Goal: Complete application form

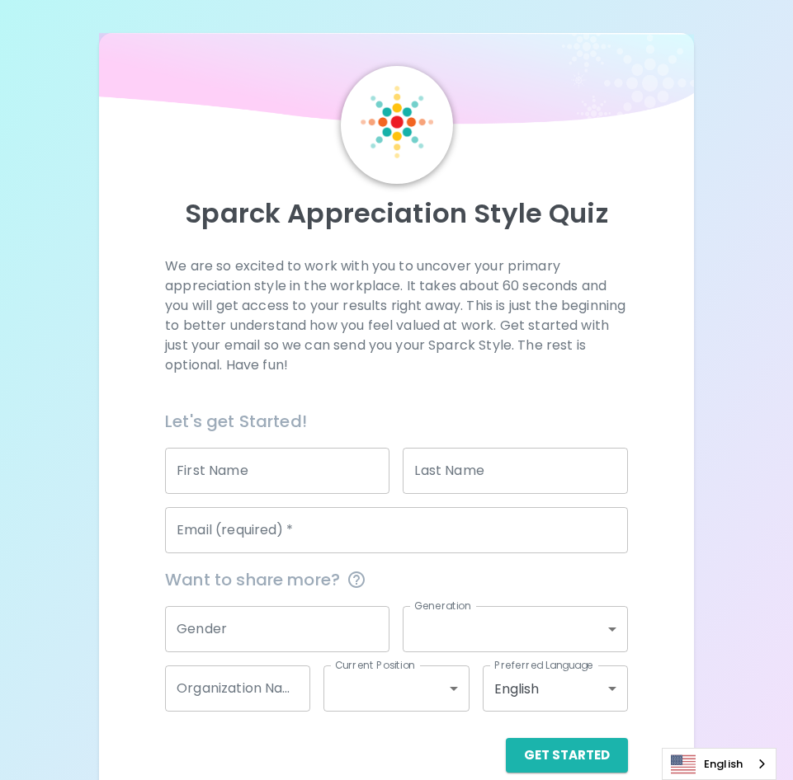
scroll to position [26, 0]
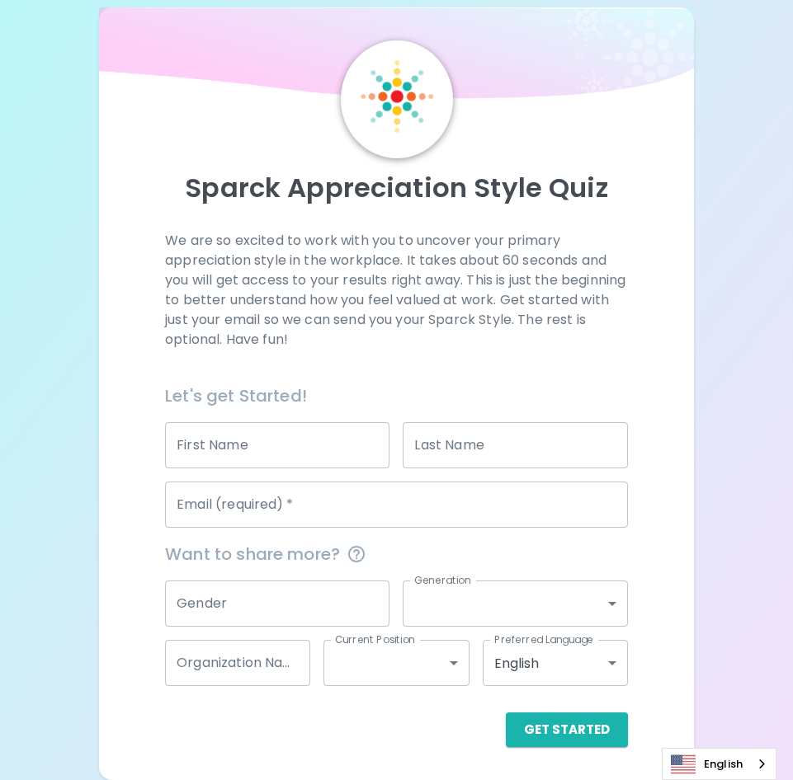
click at [249, 442] on input "First Name" at bounding box center [277, 445] width 224 height 46
type input "Wanchana"
type input "Preedawongsakul"
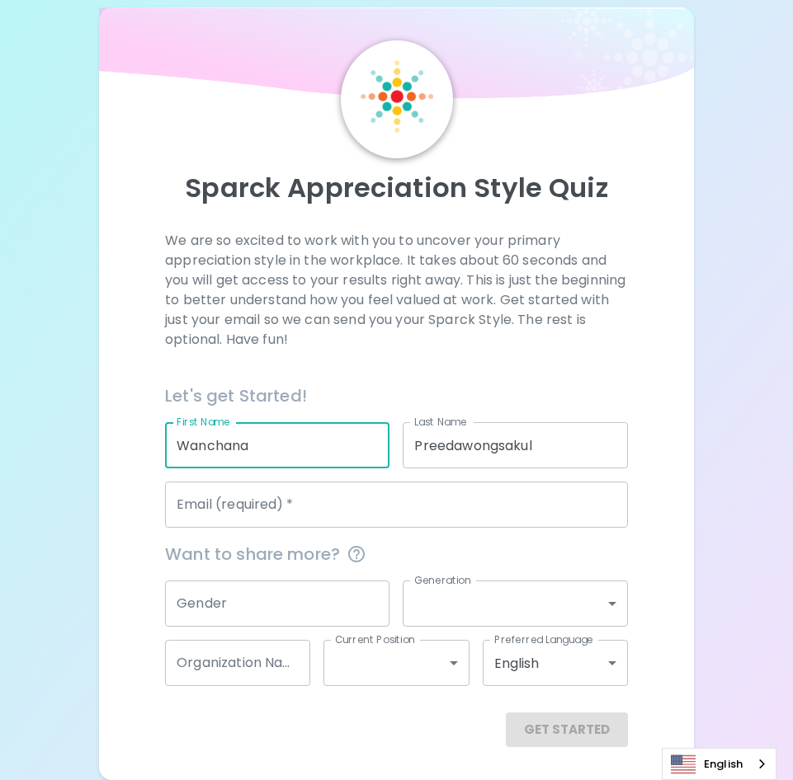
click at [269, 509] on input "Email (required)   *" at bounding box center [396, 505] width 463 height 46
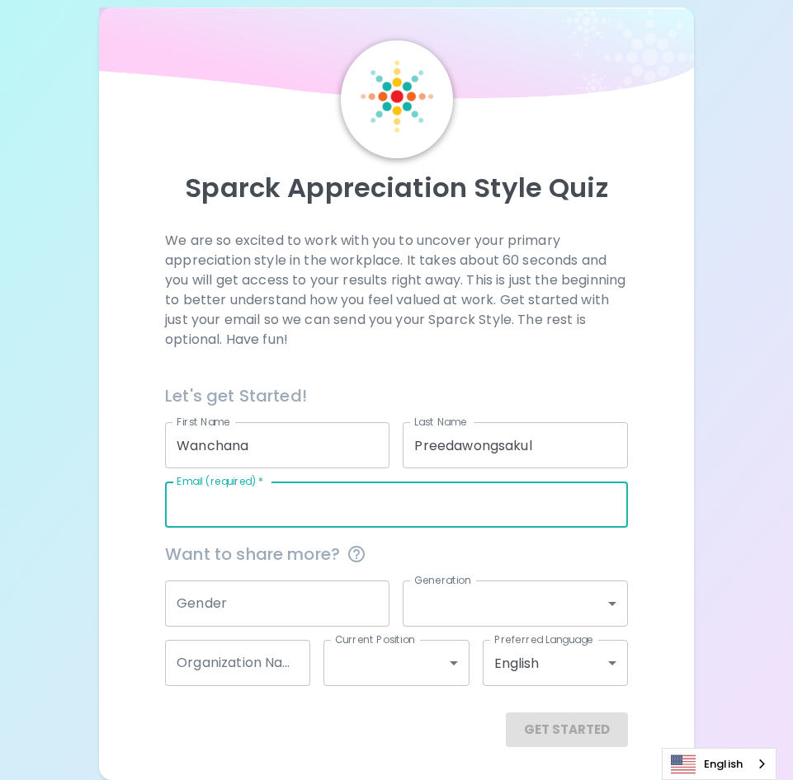
type input "[EMAIL_ADDRESS][DOMAIN_NAME]"
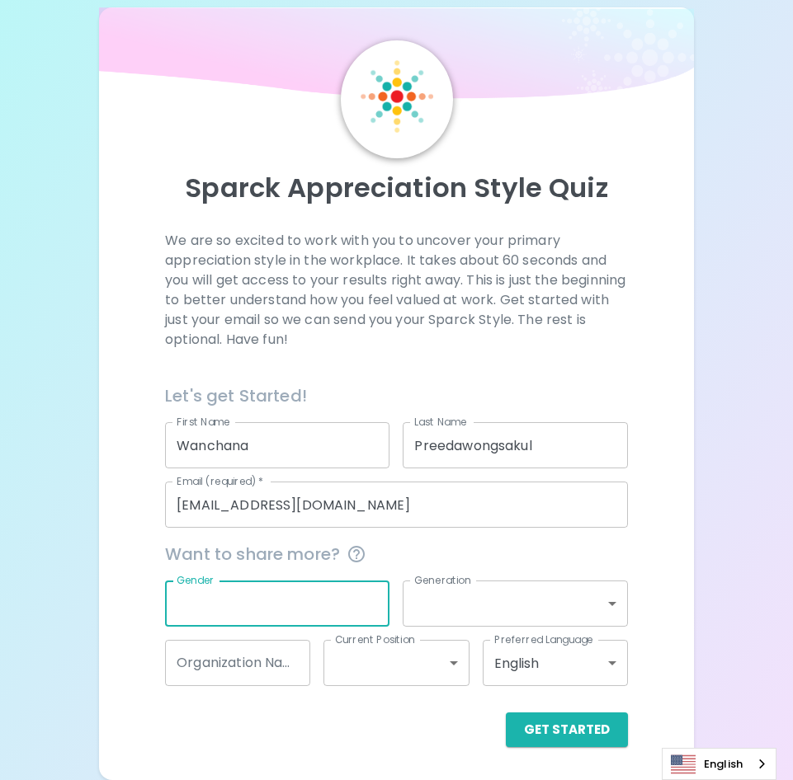
click at [248, 601] on input "Gender" at bounding box center [277, 604] width 224 height 46
click at [249, 601] on input "Gender" at bounding box center [277, 604] width 224 height 46
type input "?"
type input "[DEMOGRAPHIC_DATA]"
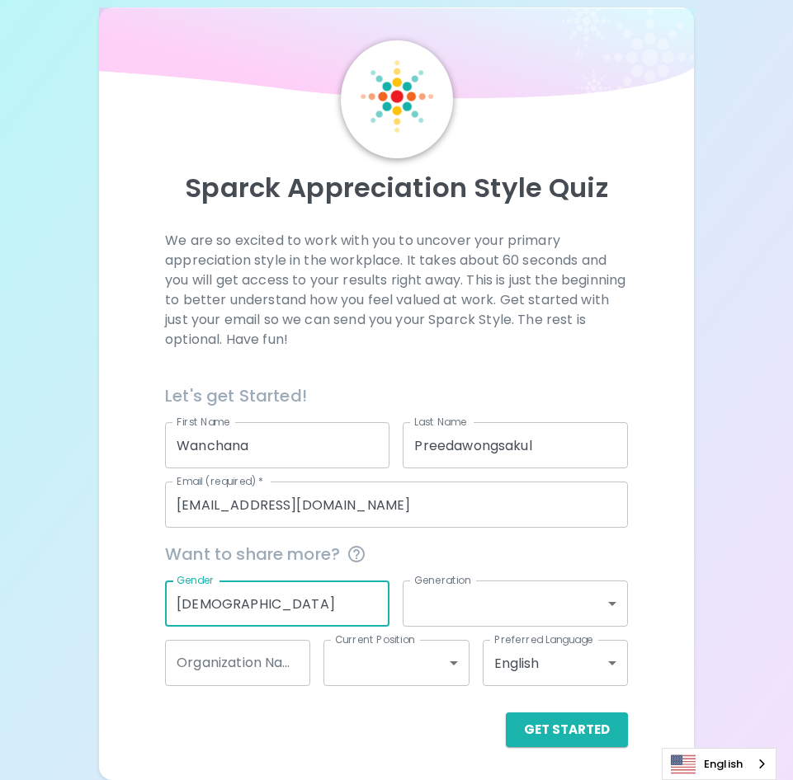
click at [483, 598] on body "Sparck Appreciation Style Quiz We are so excited to work with you to uncover yo…" at bounding box center [396, 377] width 793 height 806
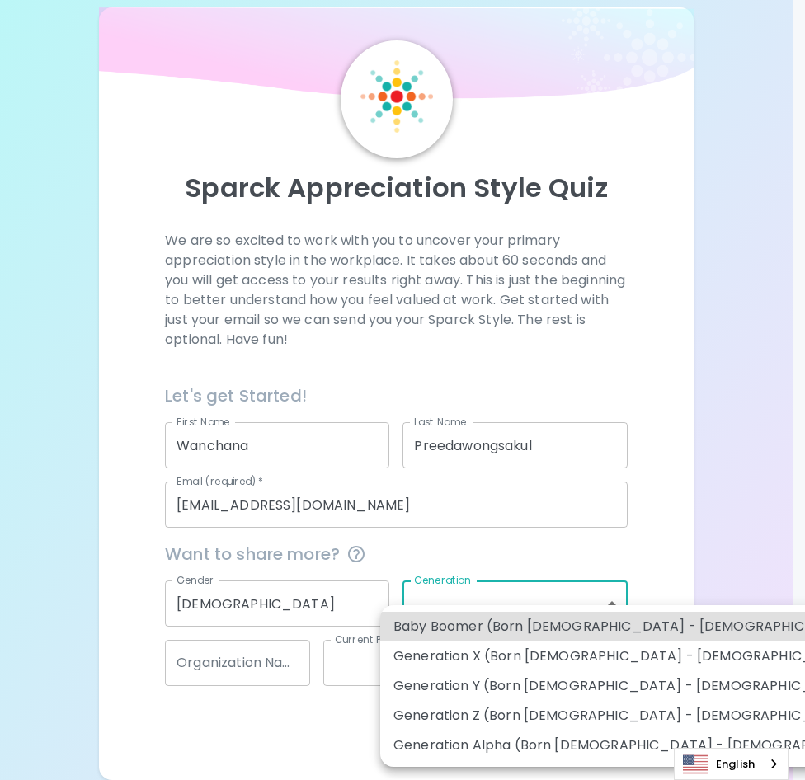
click at [469, 690] on li "Generation Y (Born [DEMOGRAPHIC_DATA] - [DEMOGRAPHIC_DATA])" at bounding box center [642, 686] width 525 height 30
type input "generation_y"
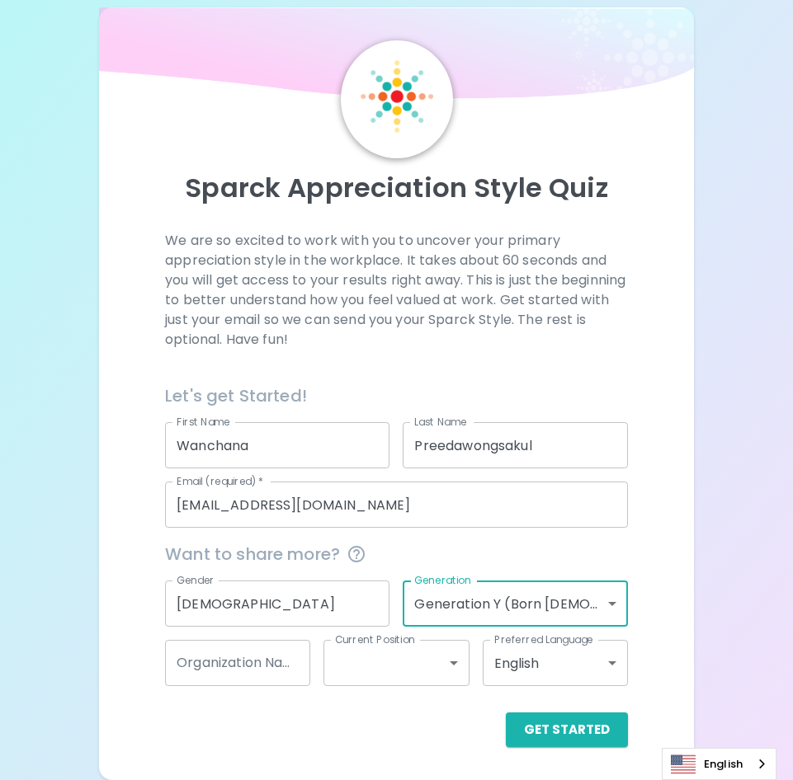
click at [284, 661] on input "Organization Name" at bounding box center [237, 663] width 145 height 46
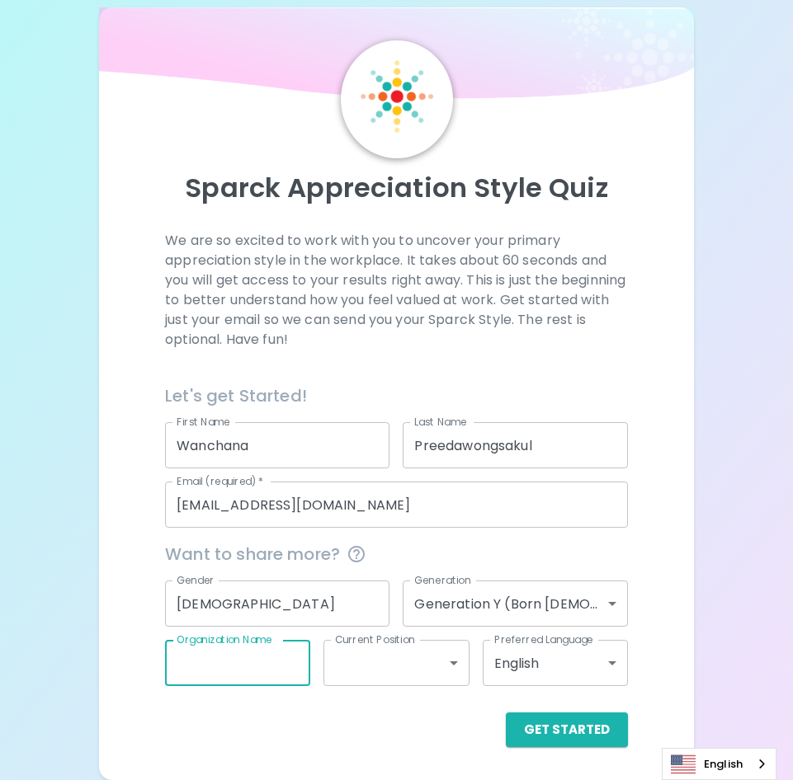
click at [234, 655] on input "Organization Name" at bounding box center [237, 663] width 145 height 46
click at [373, 675] on body "Sparck Appreciation Style Quiz We are so excited to work with you to uncover yo…" at bounding box center [396, 377] width 793 height 806
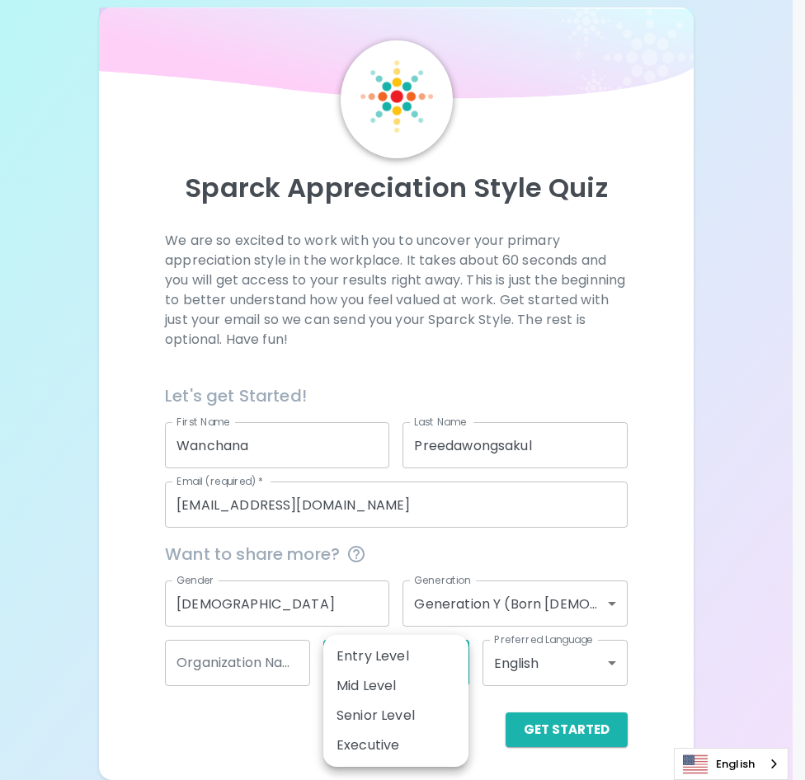
click at [219, 661] on div at bounding box center [402, 390] width 805 height 780
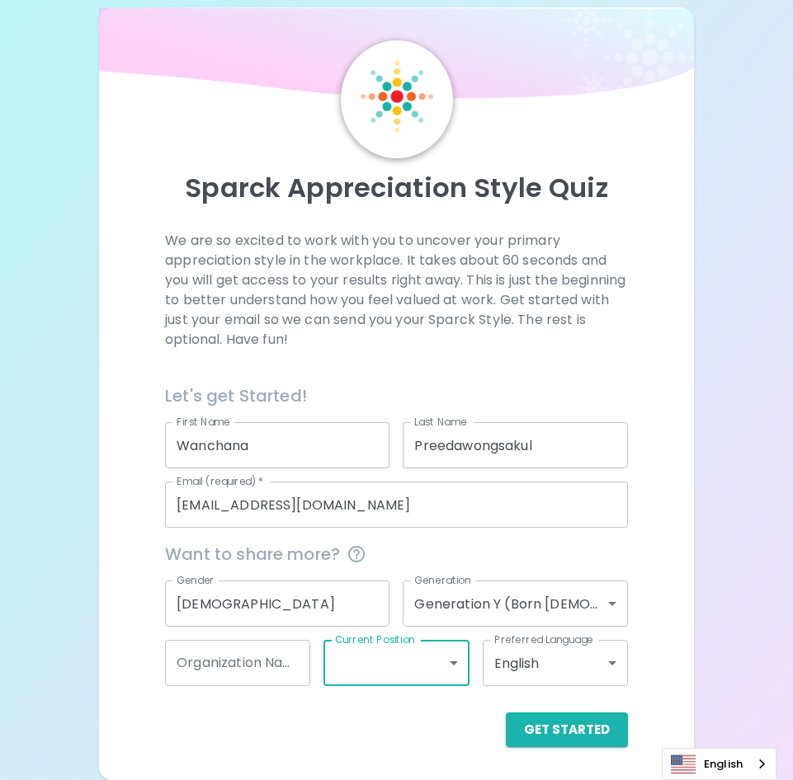
click at [214, 659] on input "Organization Name" at bounding box center [237, 663] width 145 height 46
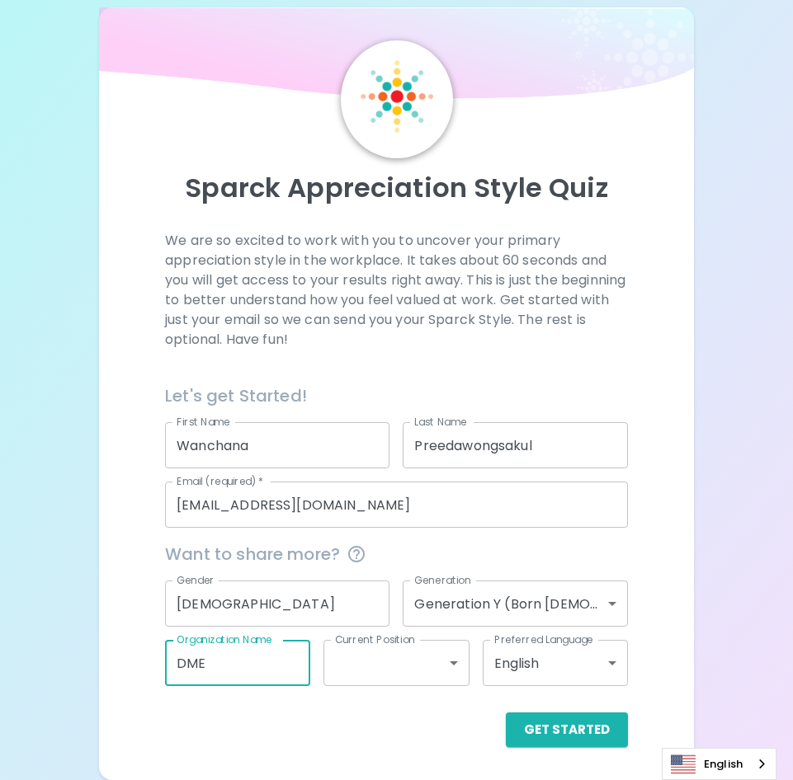
type input "DME"
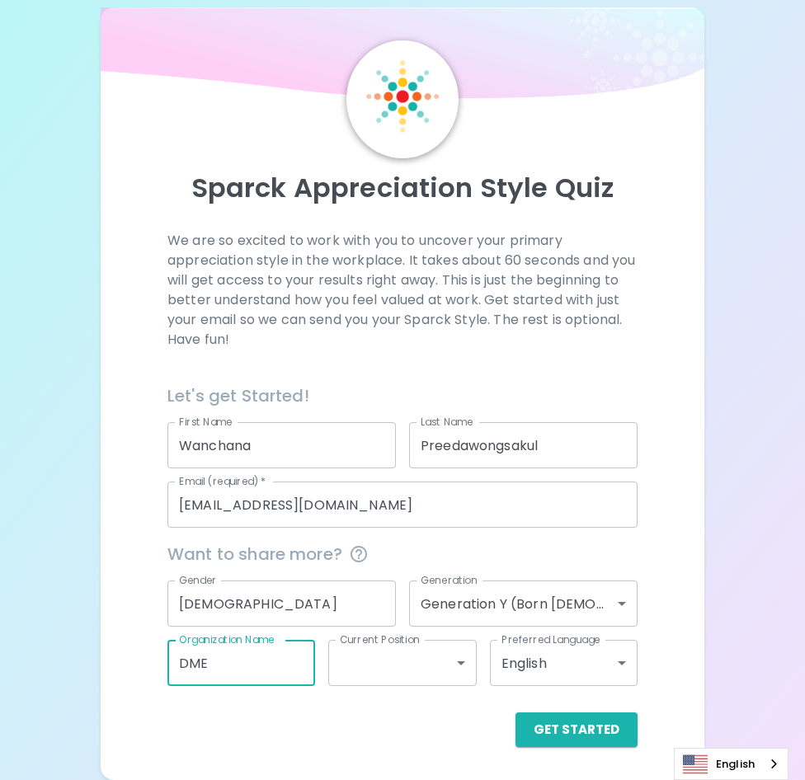
click at [437, 667] on body "Sparck Appreciation Style Quiz We are so excited to work with you to uncover yo…" at bounding box center [402, 377] width 805 height 806
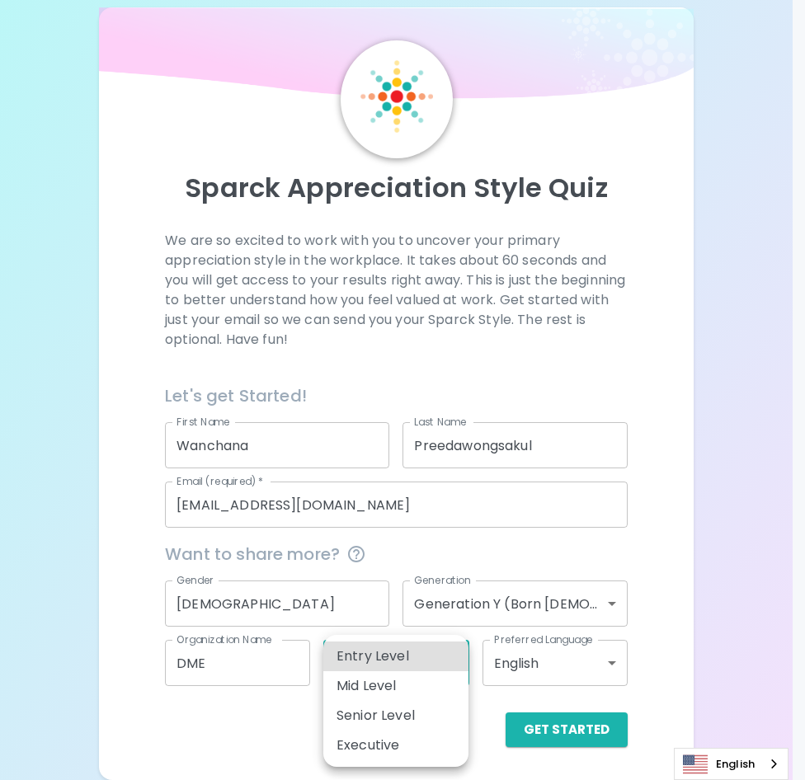
click at [265, 751] on div at bounding box center [402, 390] width 805 height 780
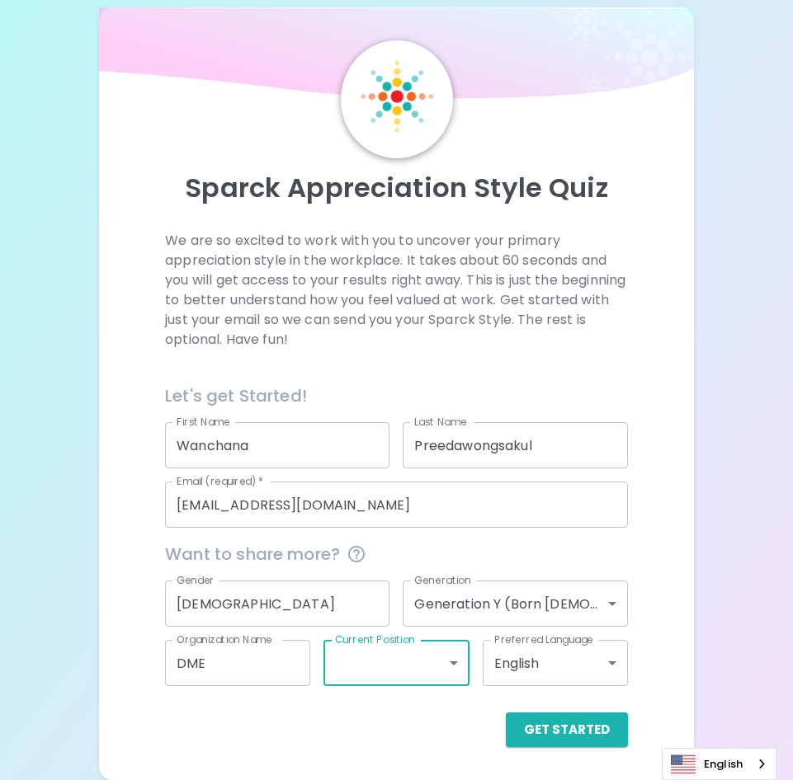
click at [426, 663] on body "Sparck Appreciation Style Quiz We are so excited to work with you to uncover yo…" at bounding box center [396, 377] width 793 height 806
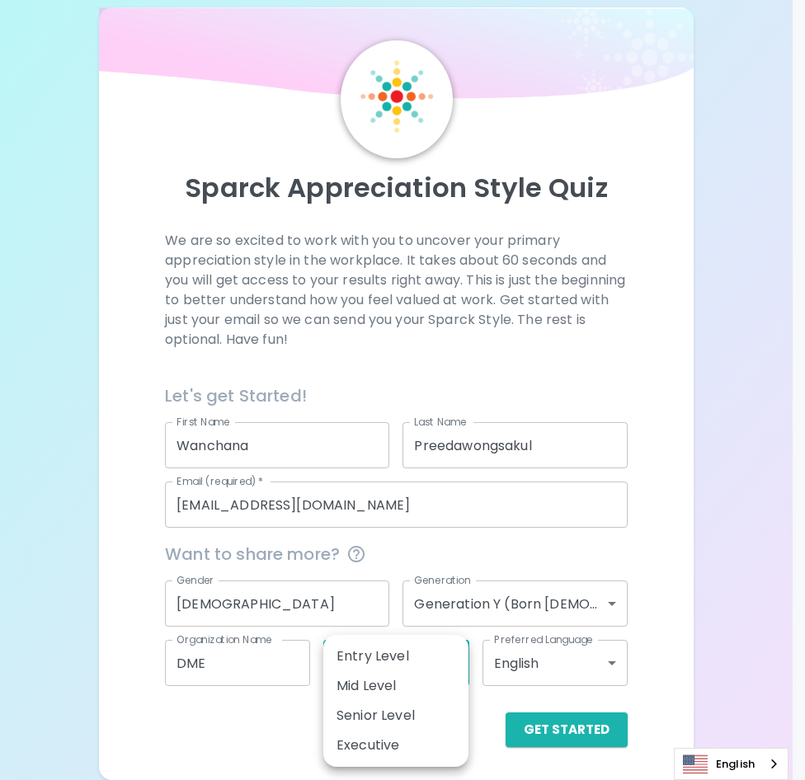
click at [375, 682] on li "Mid Level" at bounding box center [395, 686] width 145 height 30
type input "mid_level"
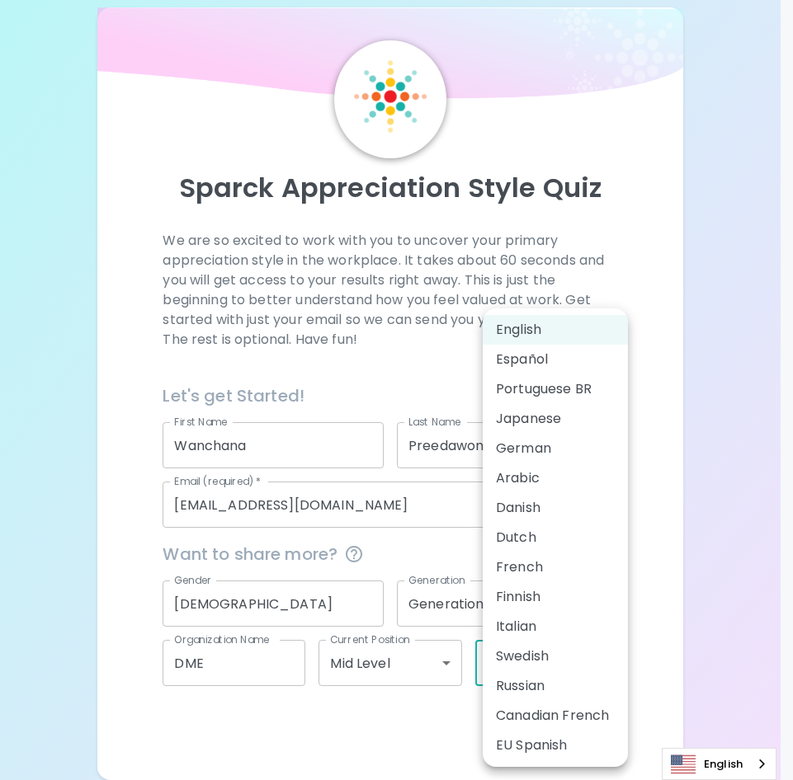
click at [557, 667] on body "Sparck Appreciation Style Quiz We are so excited to work with you to uncover yo…" at bounding box center [396, 377] width 793 height 806
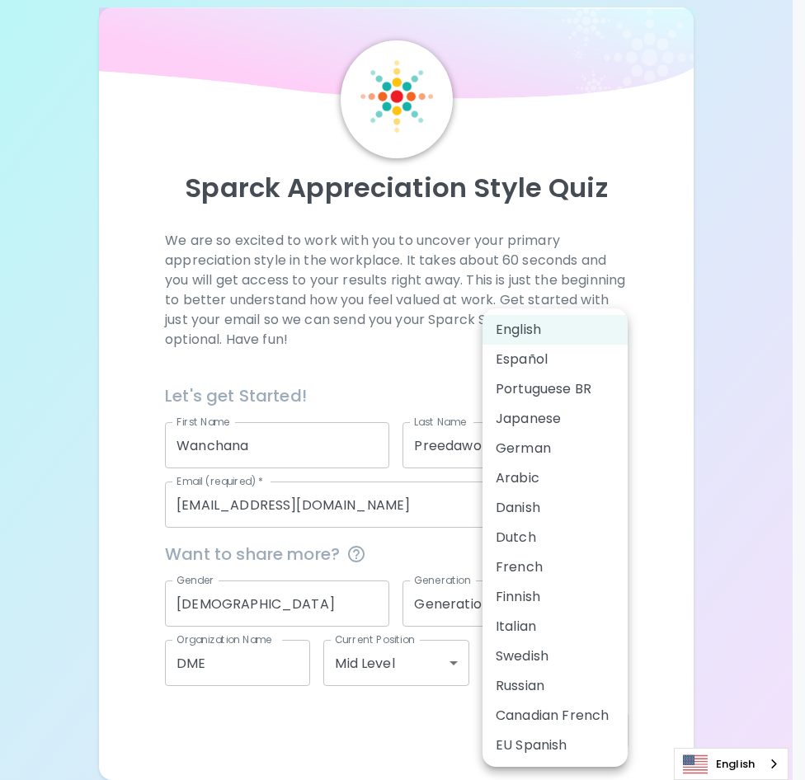
click at [406, 715] on div at bounding box center [402, 390] width 805 height 780
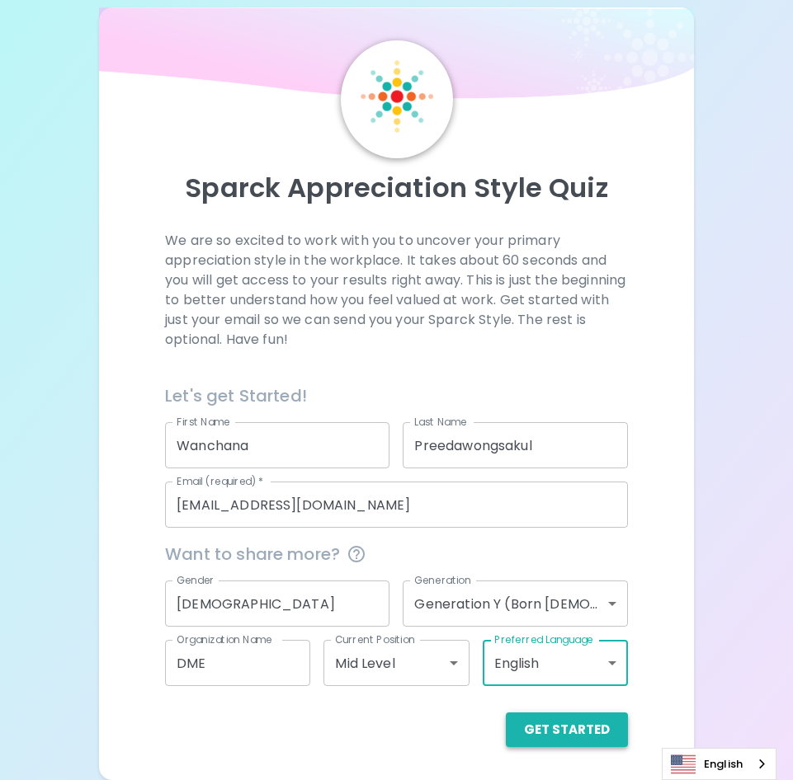
click at [555, 726] on button "Get Started" at bounding box center [567, 730] width 122 height 35
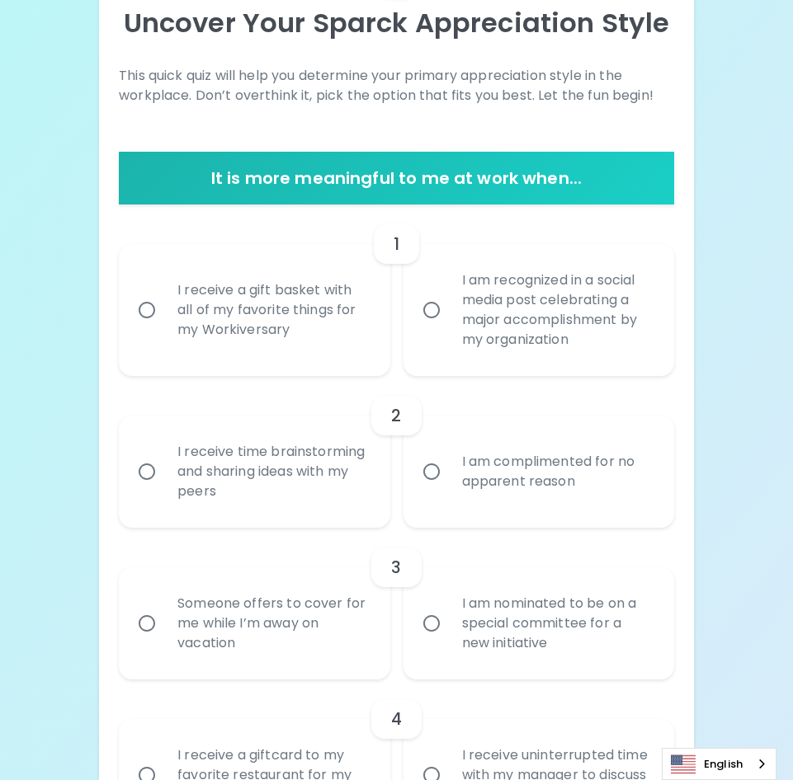
scroll to position [0, 0]
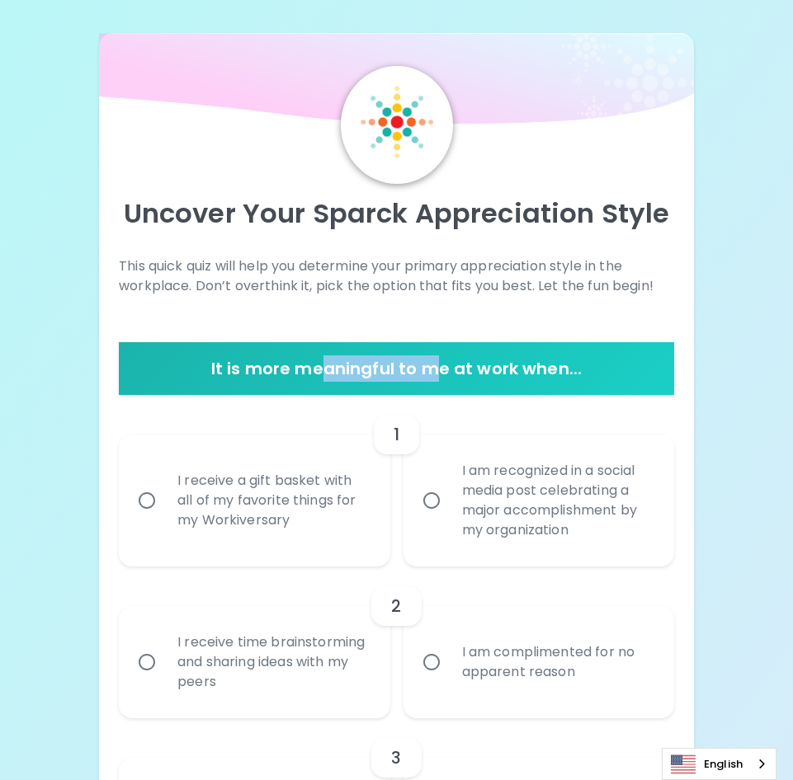
drag, startPoint x: 403, startPoint y: 361, endPoint x: 437, endPoint y: 362, distance: 33.8
click at [437, 362] on h6 "It is more meaningful to me at work when..." at bounding box center [396, 369] width 542 height 26
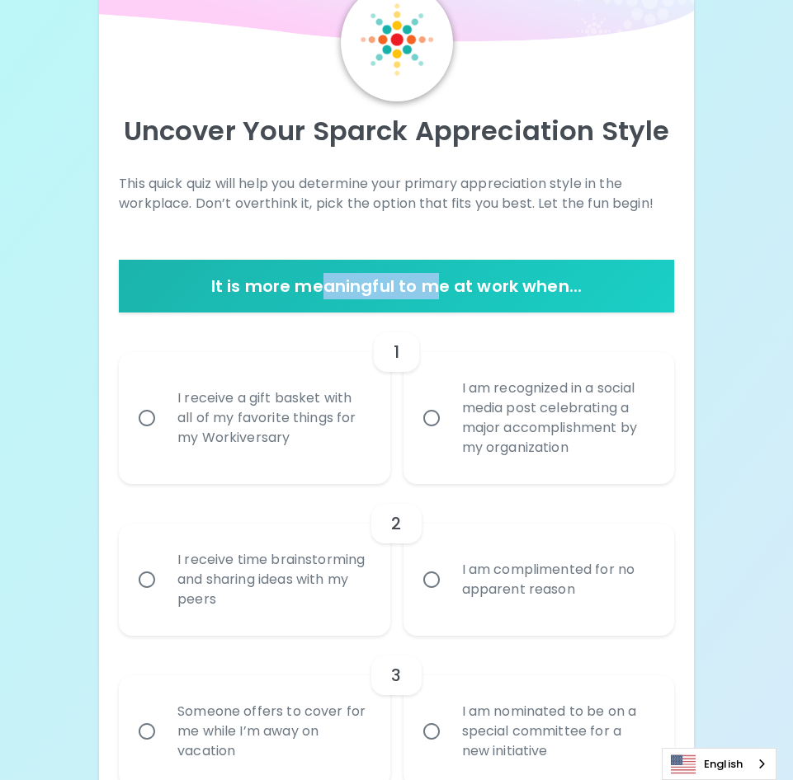
scroll to position [247, 0]
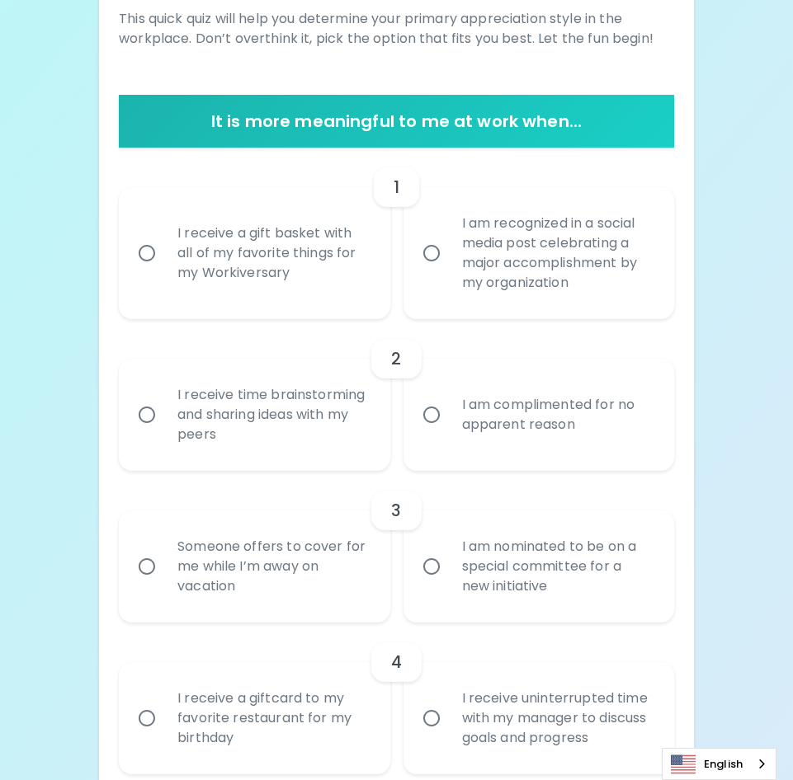
click at [248, 417] on div "I receive time brainstorming and sharing ideas with my peers" at bounding box center [272, 414] width 216 height 99
click at [164, 417] on input "I receive time brainstorming and sharing ideas with my peers" at bounding box center [147, 415] width 35 height 35
radio input "true"
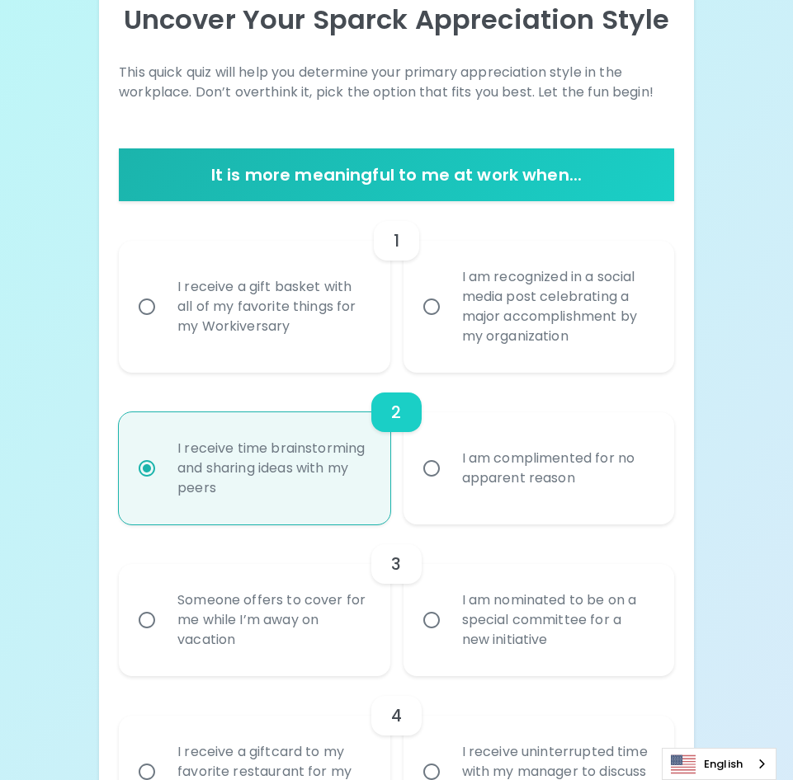
scroll to position [0, 0]
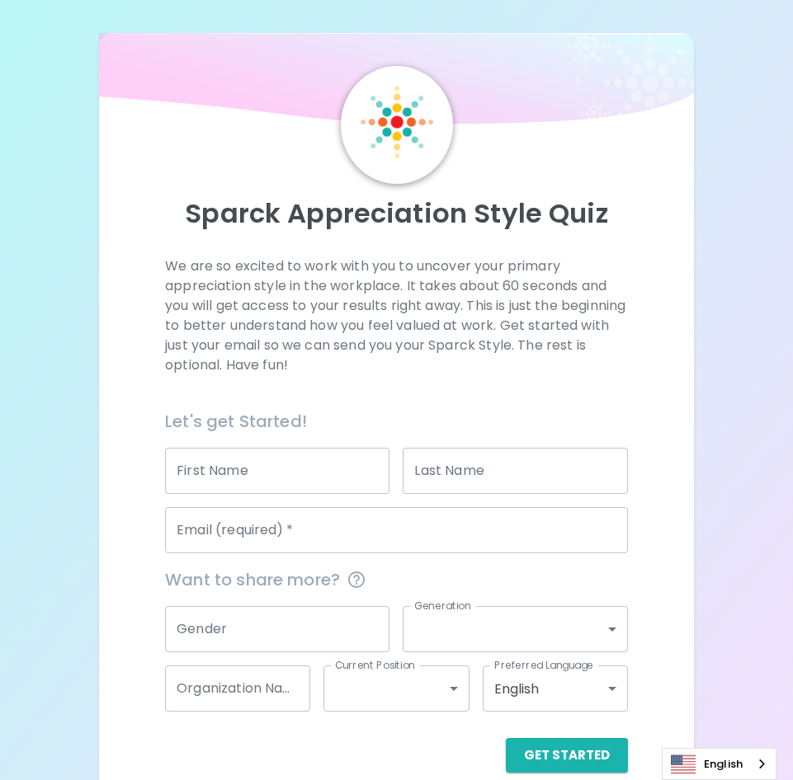
scroll to position [26, 0]
